Goal: Check status

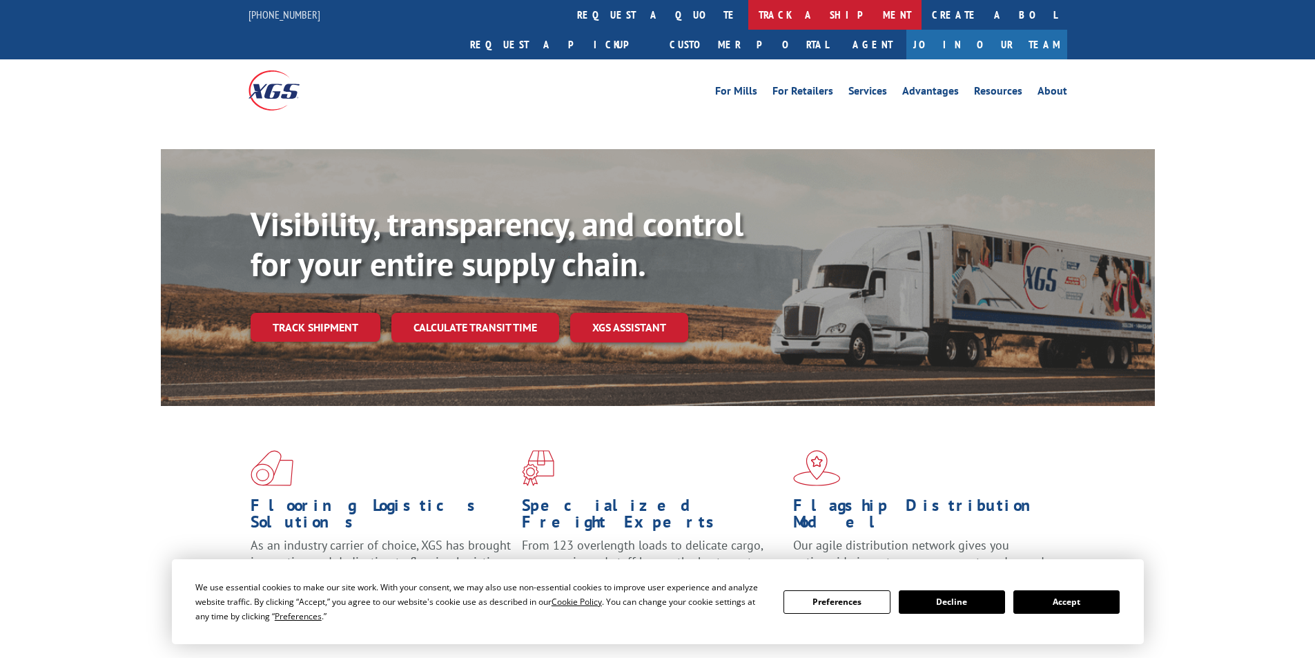
click at [748, 18] on link "track a shipment" at bounding box center [834, 15] width 173 height 30
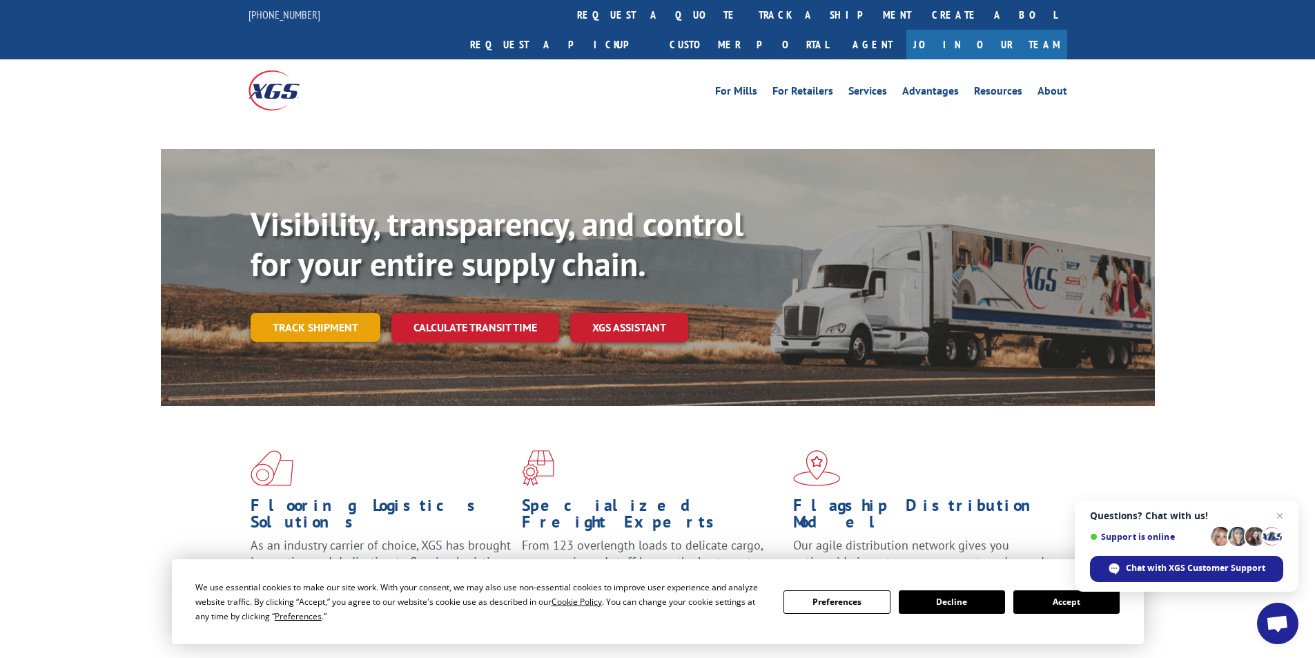
click at [328, 313] on link "Track shipment" at bounding box center [315, 327] width 130 height 29
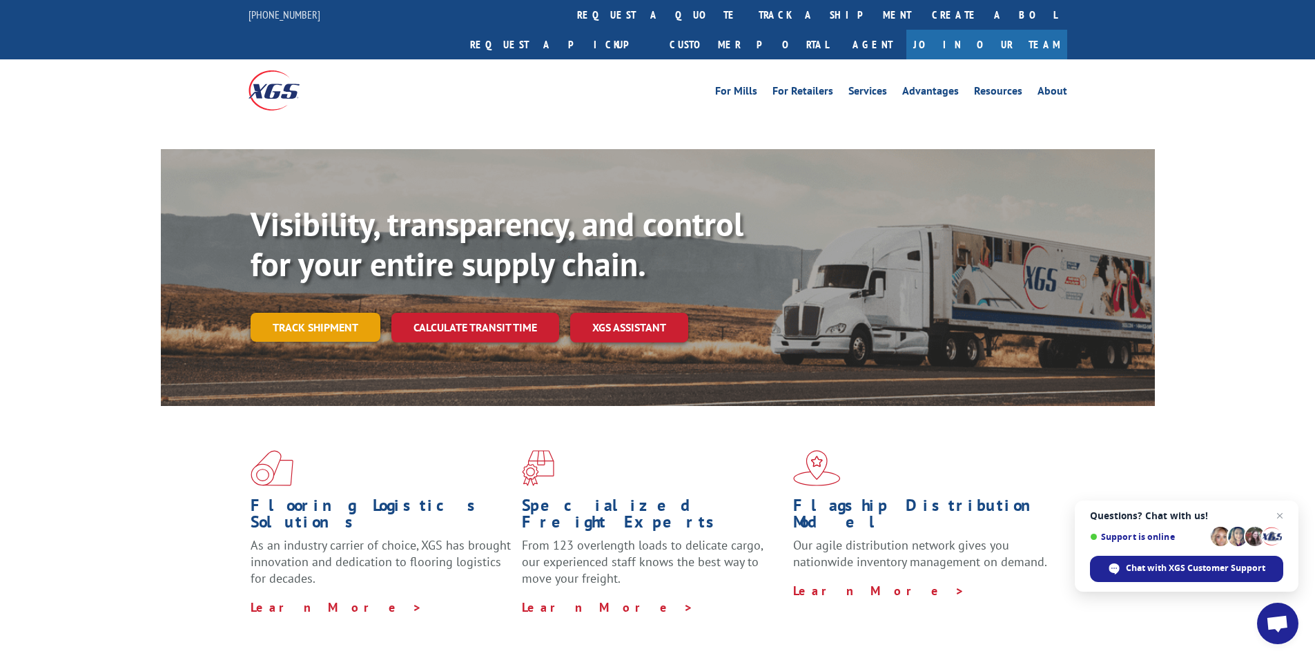
click at [313, 313] on link "Track shipment" at bounding box center [315, 327] width 130 height 29
